Goal: Navigation & Orientation: Find specific page/section

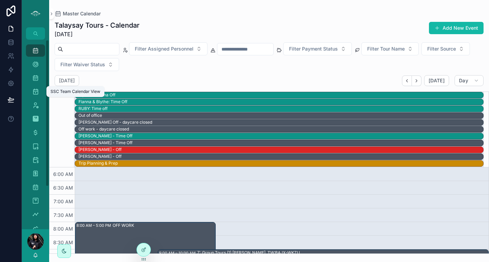
scroll to position [204, 0]
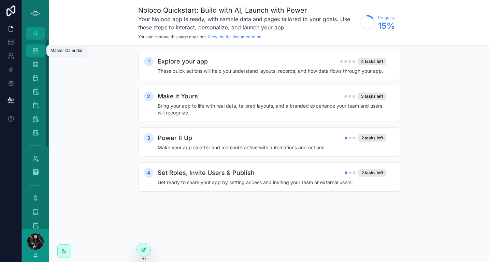
click at [36, 54] on div "Master Calendar 1,561" at bounding box center [35, 50] width 11 height 11
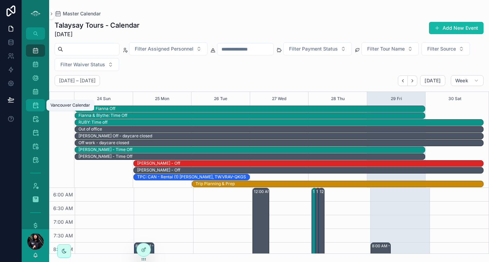
click at [33, 107] on icon "scrollable content" at bounding box center [35, 105] width 7 height 7
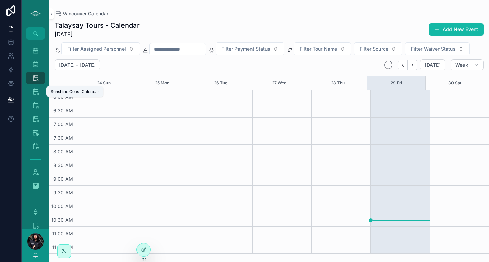
scroll to position [164, 0]
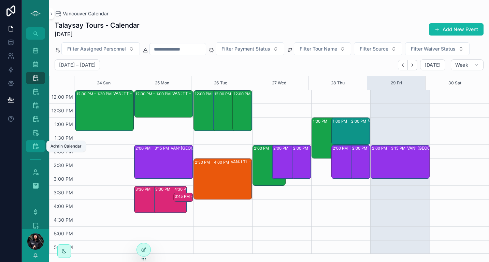
click at [31, 145] on div "Admin Calendar 286" at bounding box center [35, 146] width 11 height 11
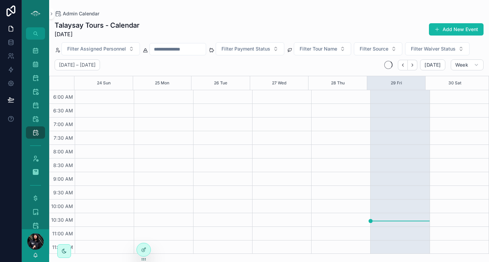
scroll to position [164, 0]
